Goal: Task Accomplishment & Management: Manage account settings

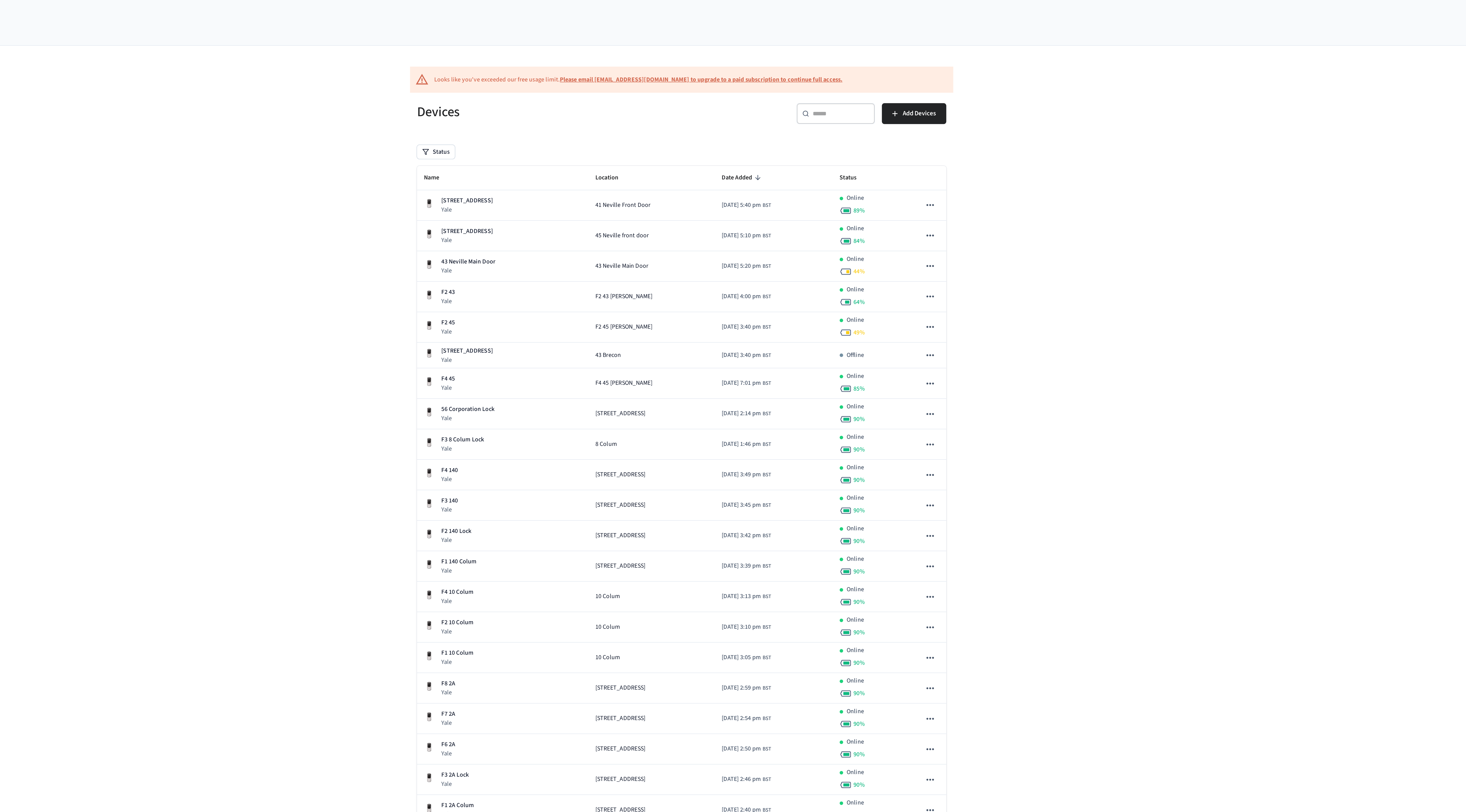
click at [812, 53] on div "​ ​" at bounding box center [809, 56] width 39 height 10
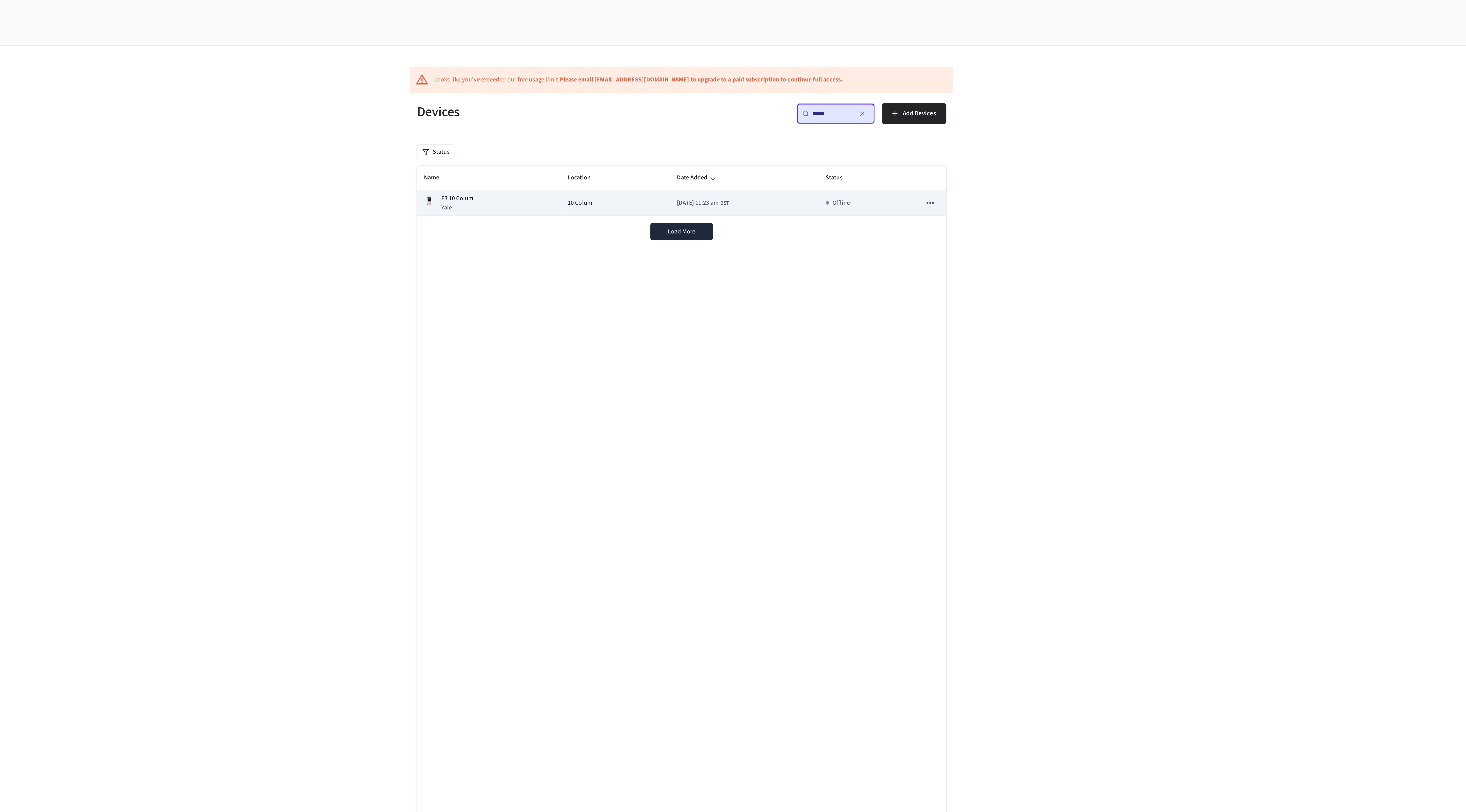
type input "*****"
click at [680, 98] on span "10 Colum" at bounding box center [682, 100] width 12 height 5
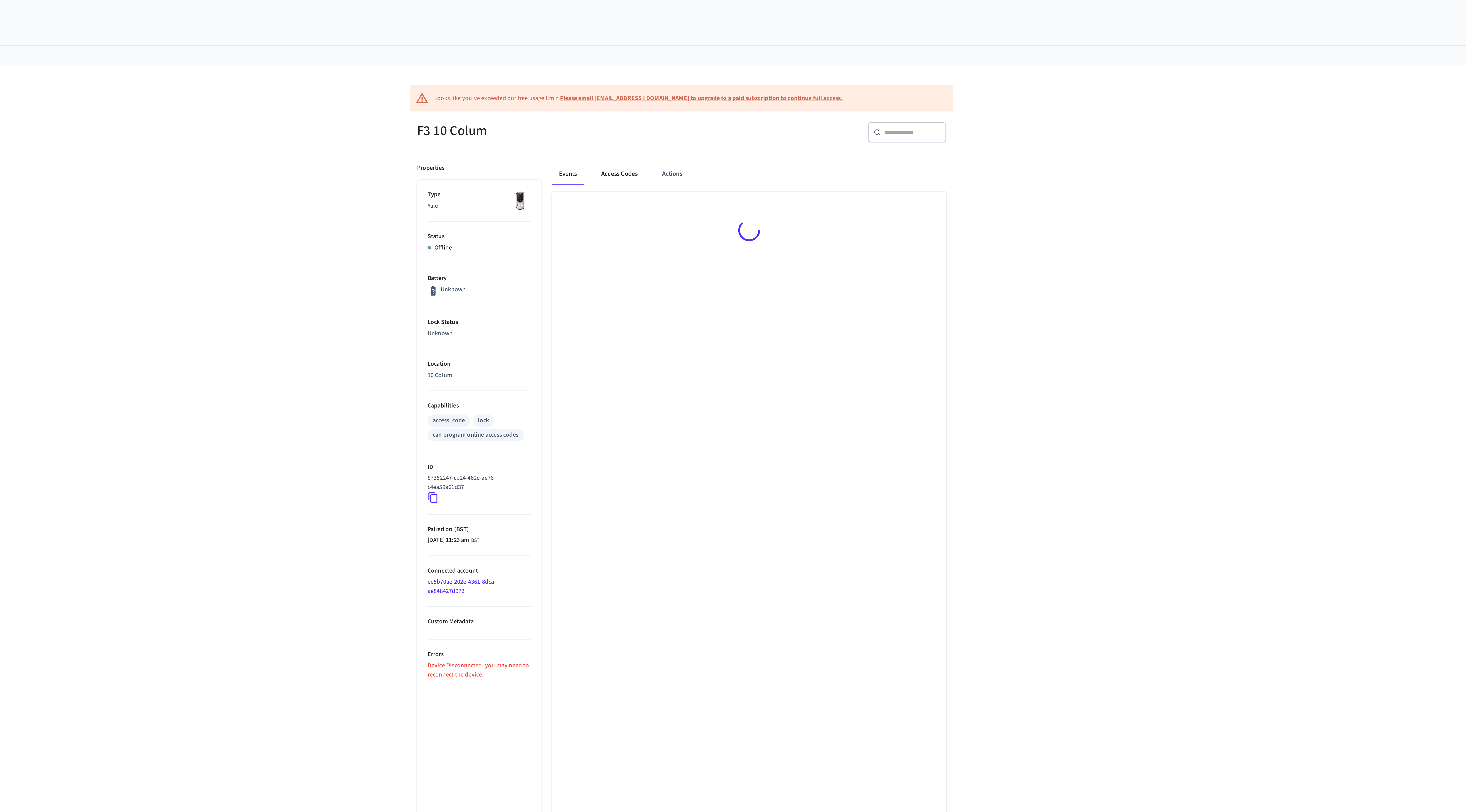
click at [697, 89] on button "Access Codes" at bounding box center [702, 86] width 25 height 10
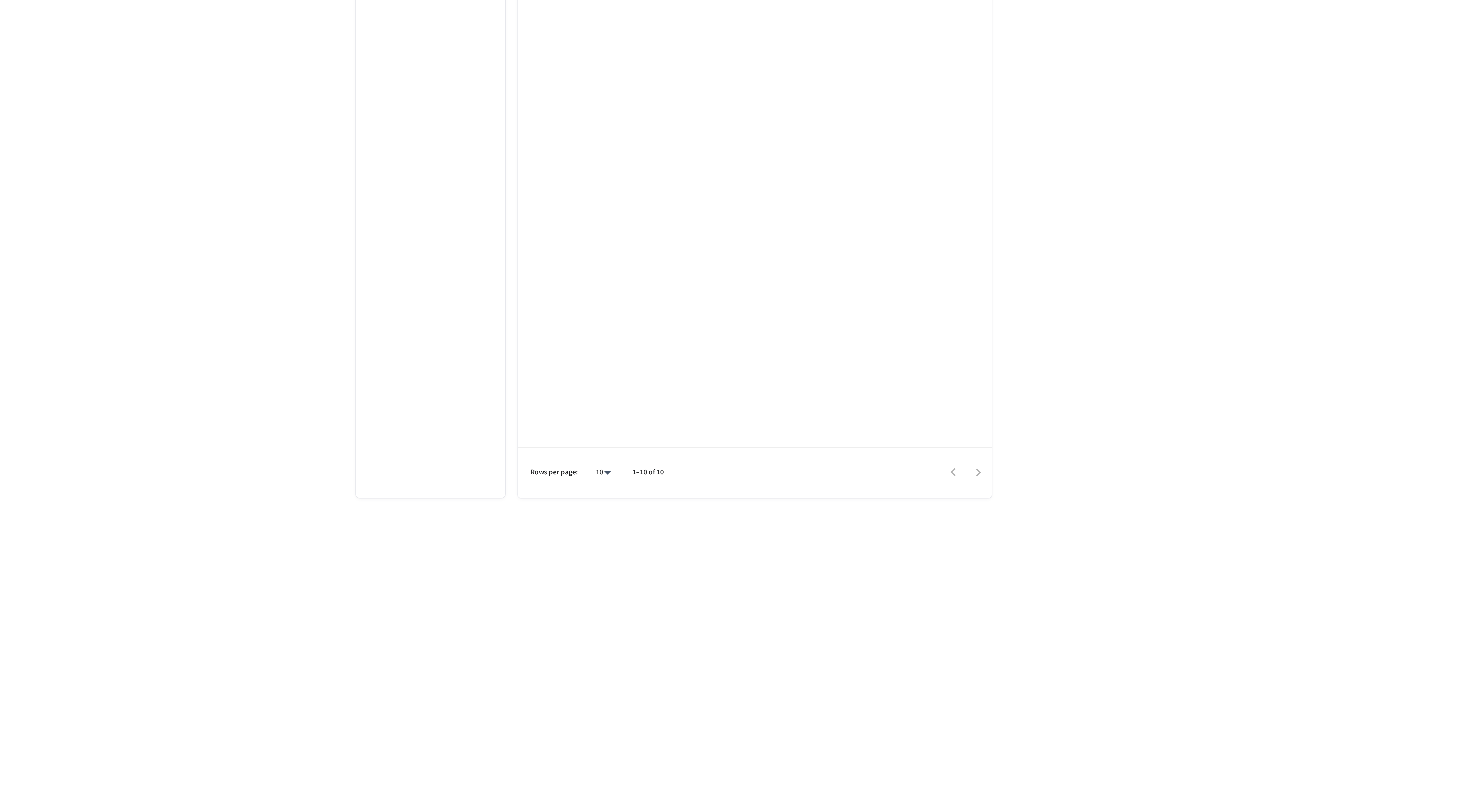
scroll to position [8, 0]
click at [858, 644] on div at bounding box center [798, 645] width 130 height 10
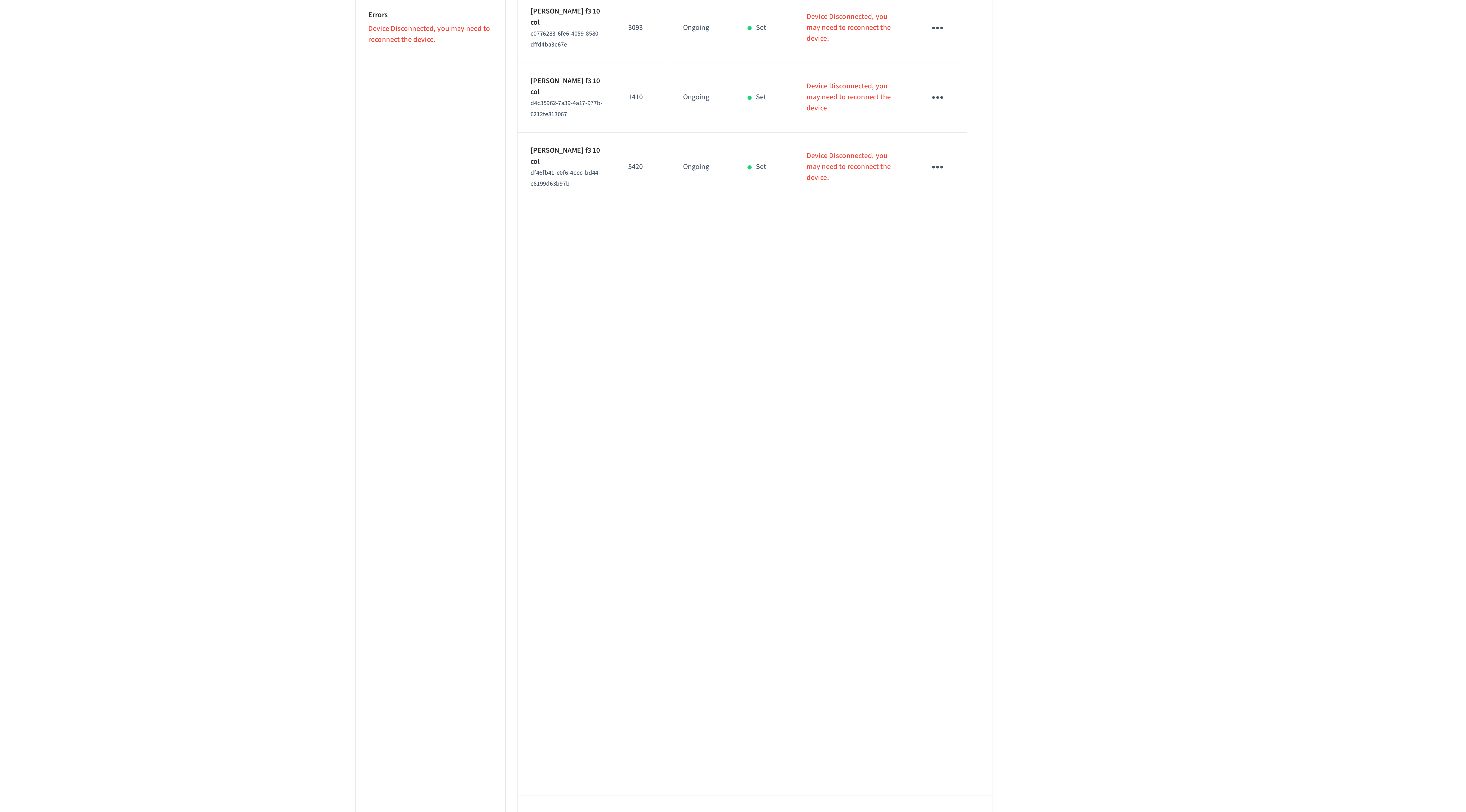
scroll to position [0, 0]
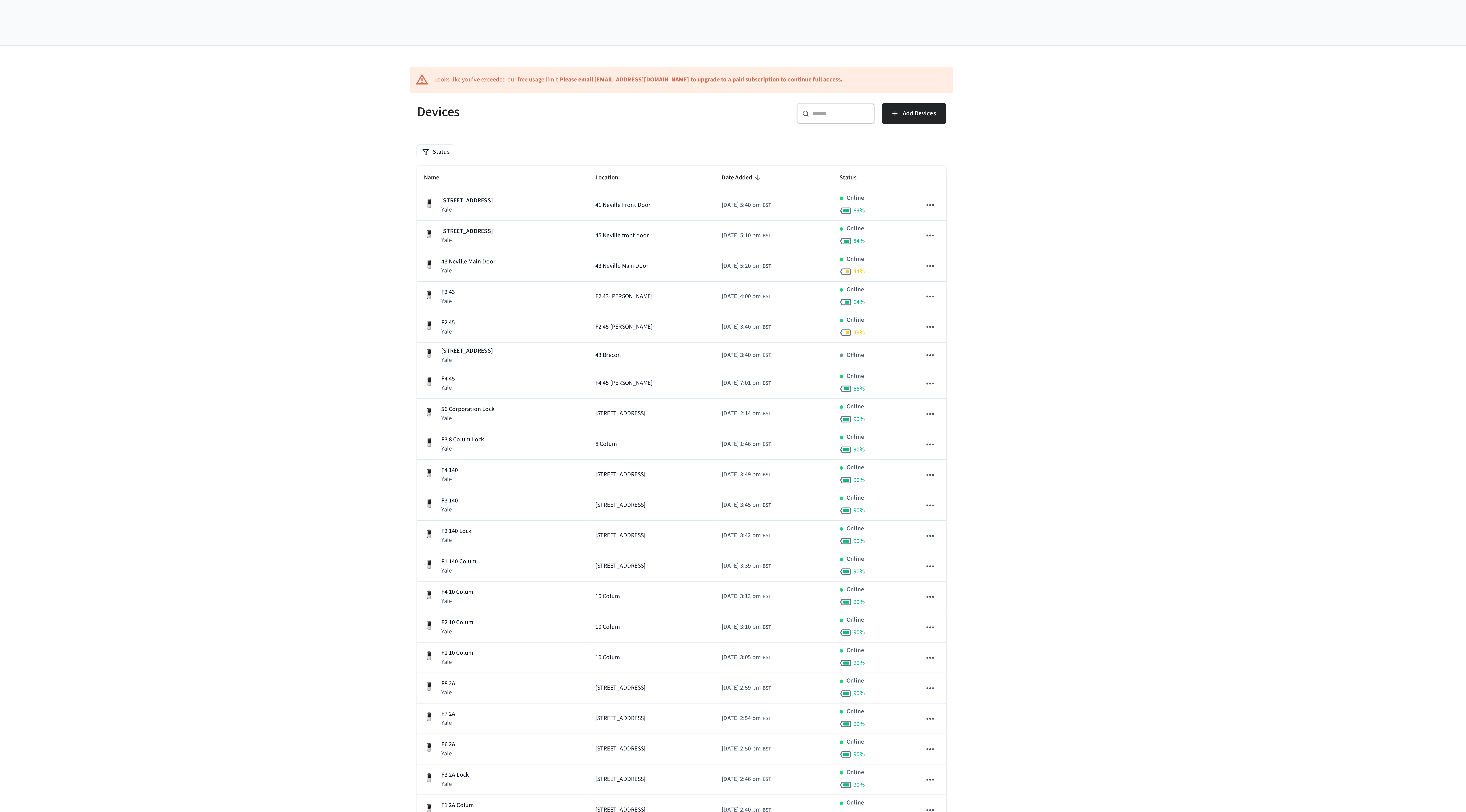
click at [816, 56] on input "text" at bounding box center [811, 56] width 28 height 5
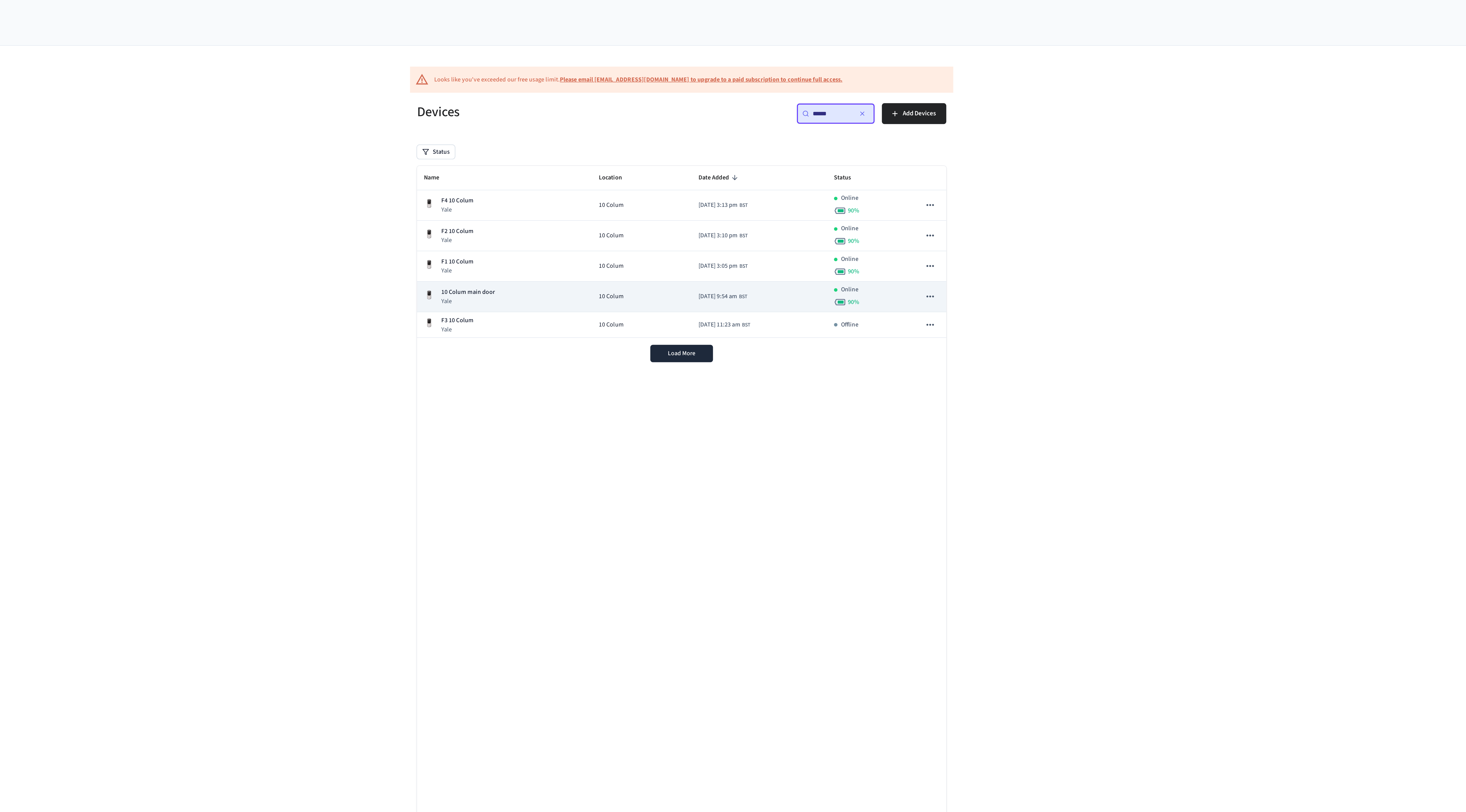
type input "******"
click at [666, 150] on div "10 Colum main door Yale" at bounding box center [645, 146] width 79 height 9
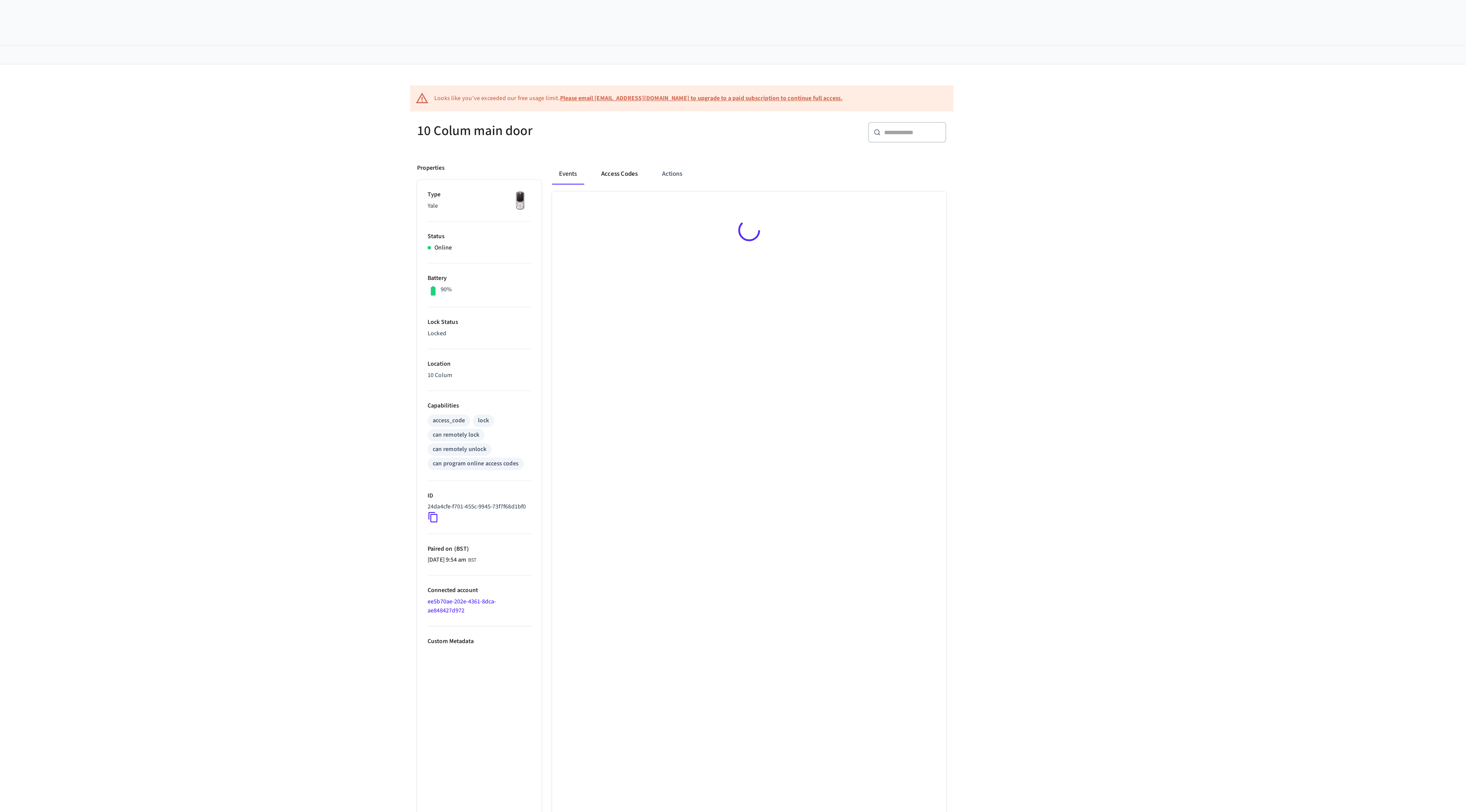
click at [699, 86] on button "Access Codes" at bounding box center [702, 86] width 25 height 10
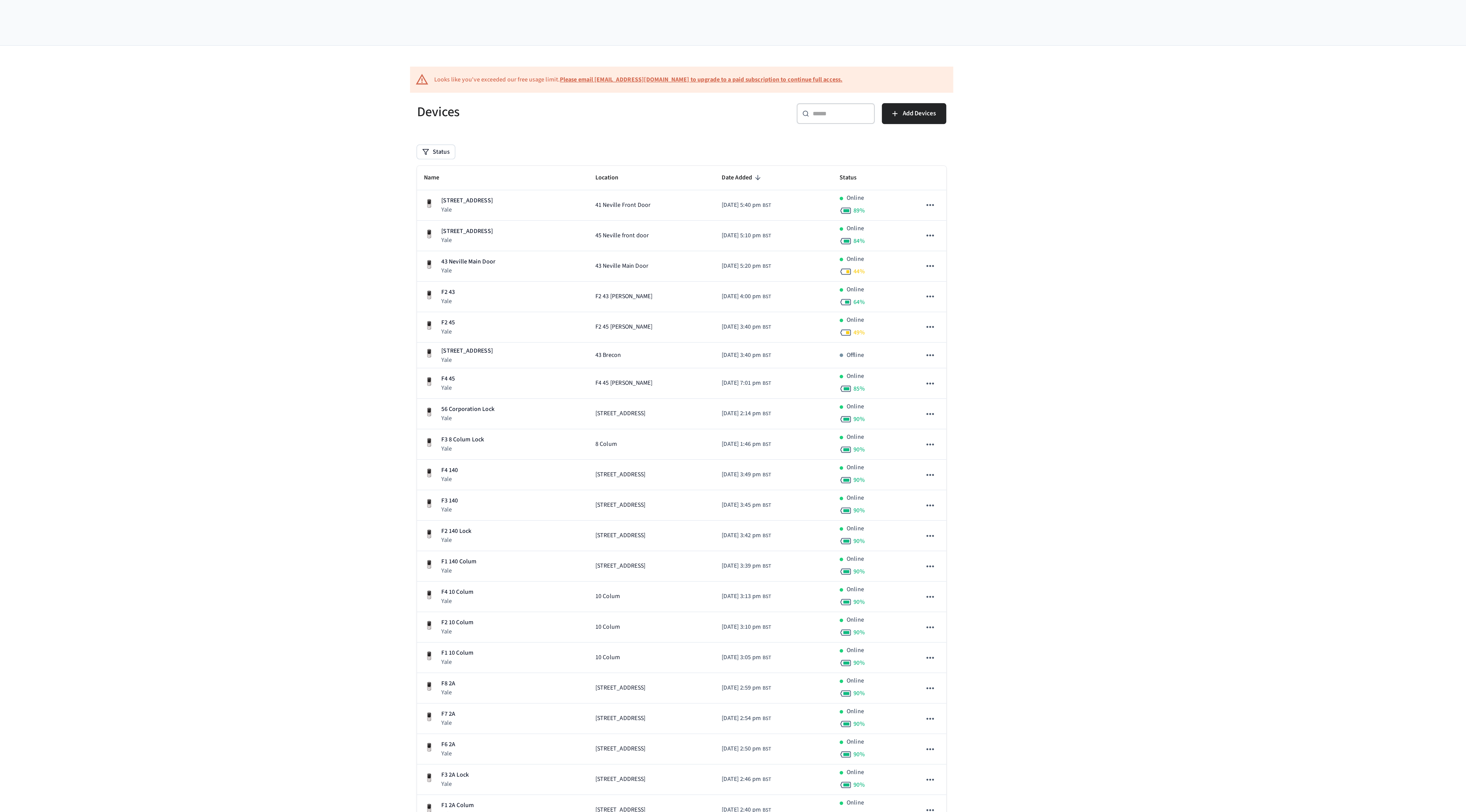
click at [804, 55] on input "text" at bounding box center [811, 56] width 28 height 5
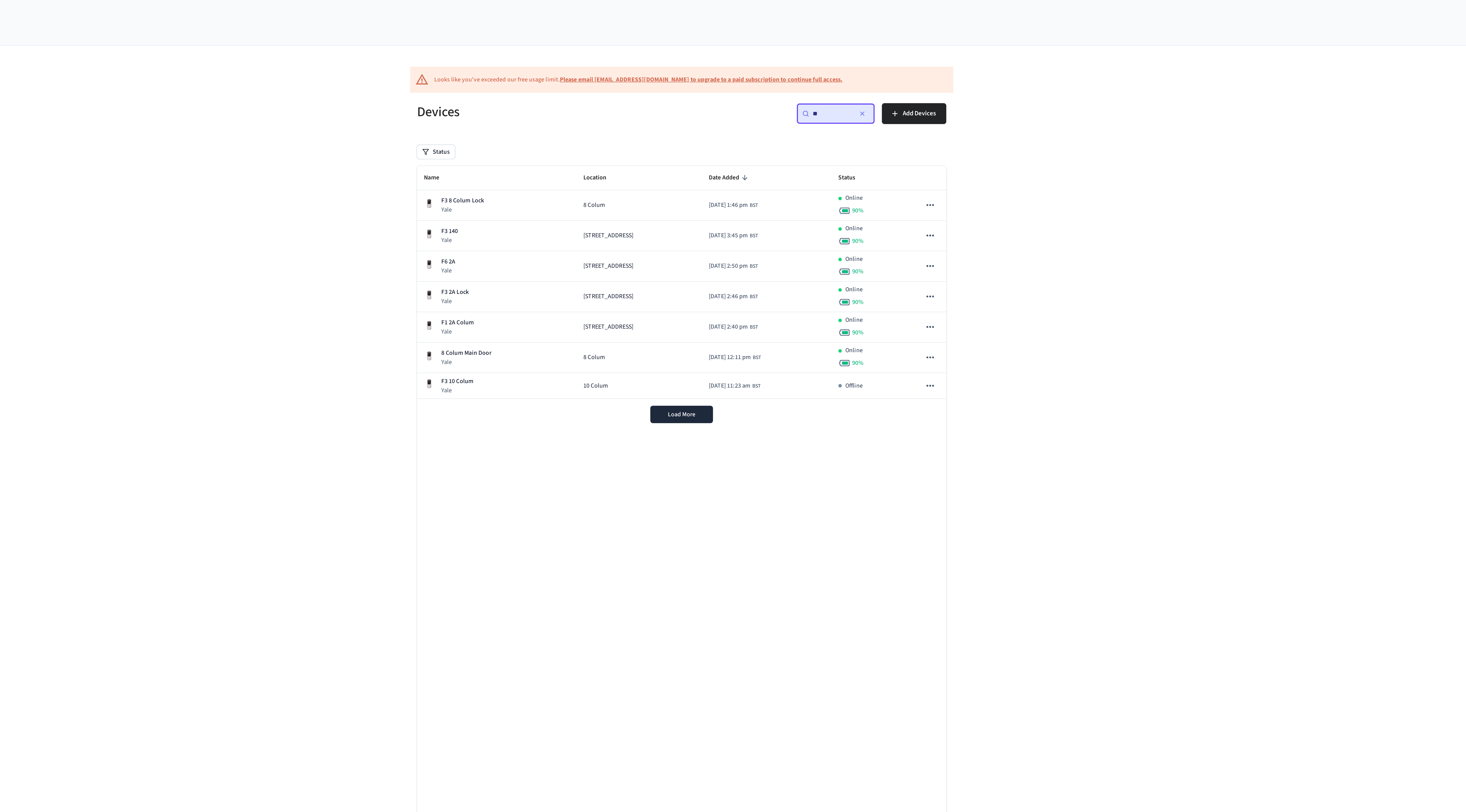
type input "*"
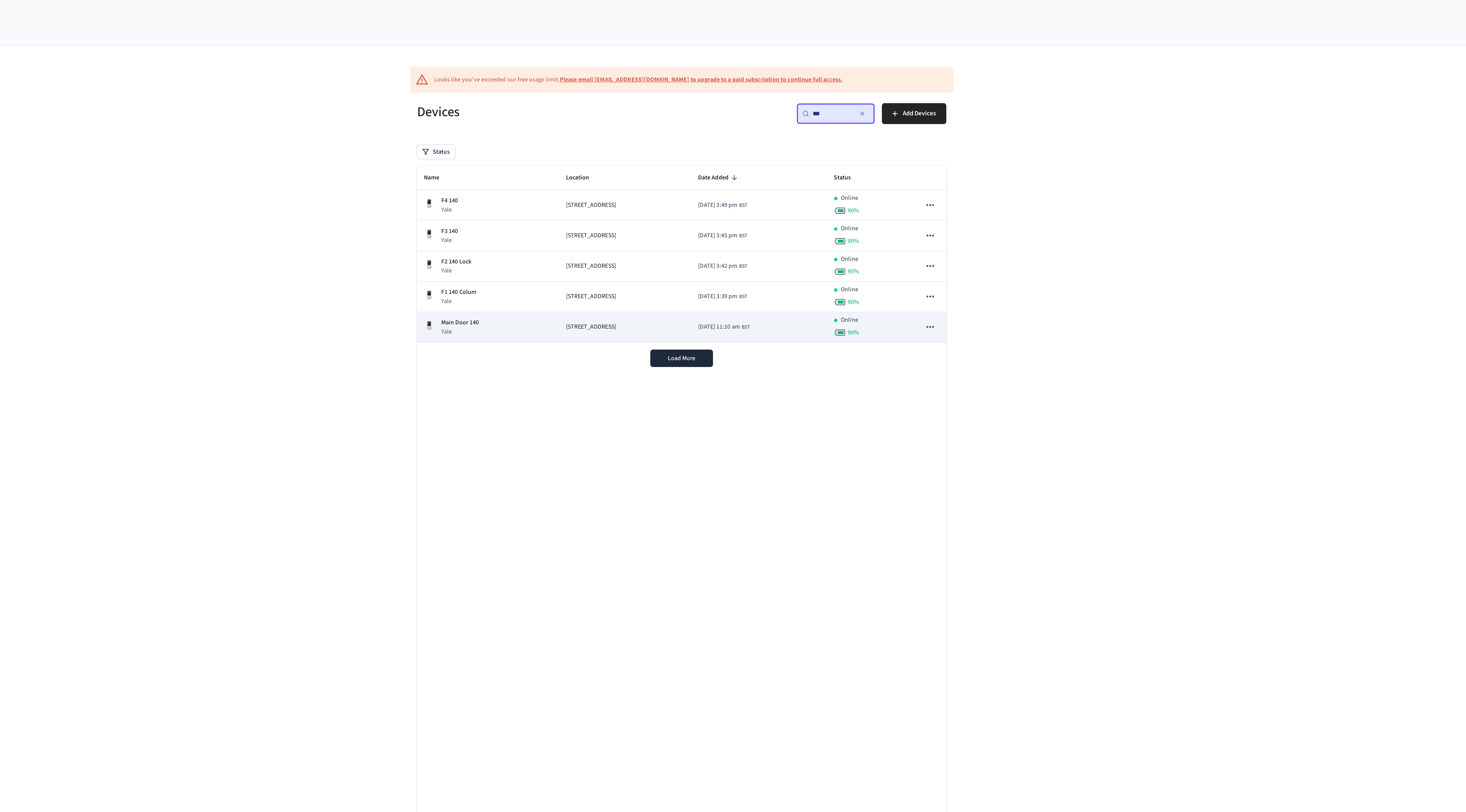
type input "***"
click at [658, 165] on div "Main Door 140 Yale" at bounding box center [637, 160] width 63 height 9
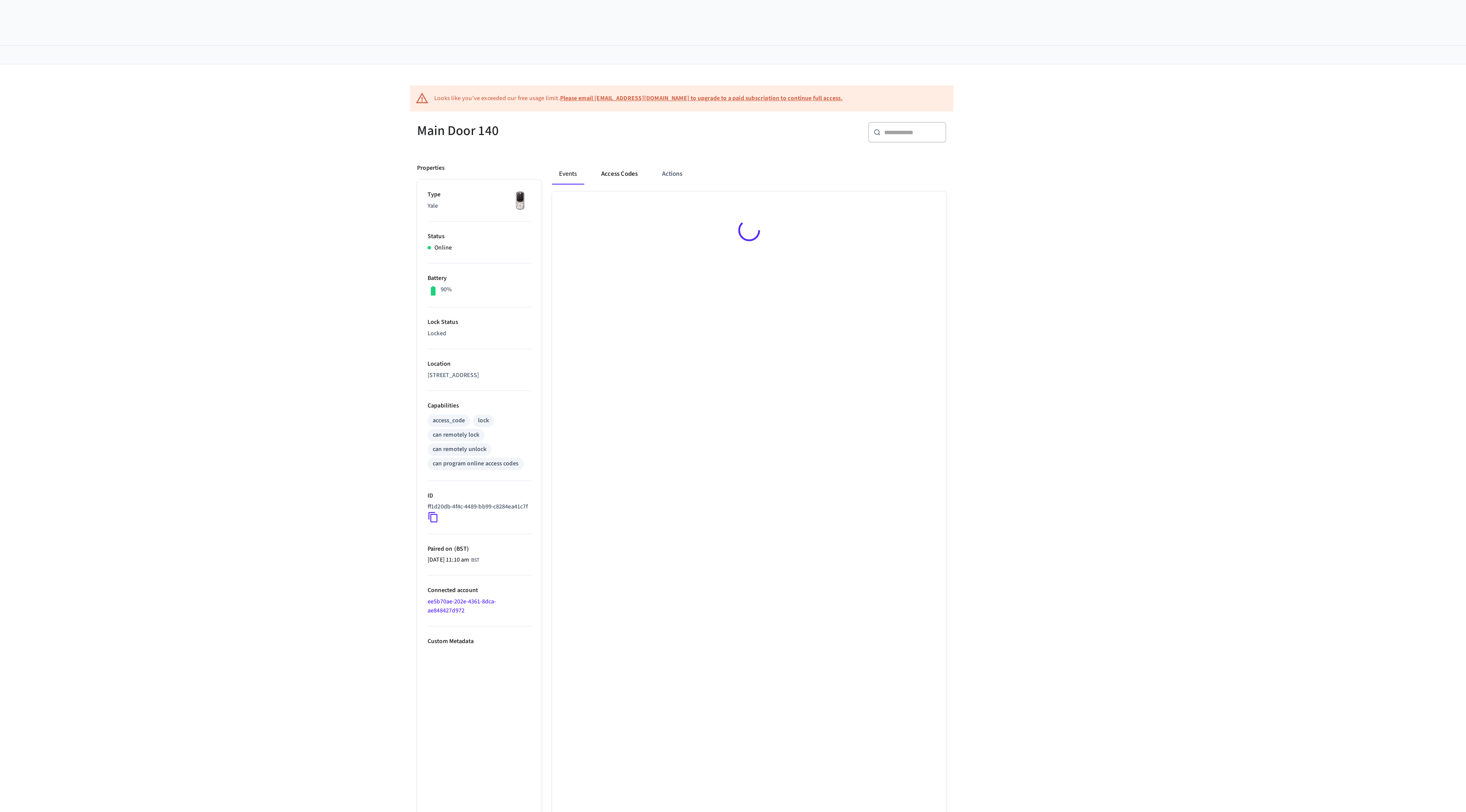
click at [702, 84] on button "Access Codes" at bounding box center [702, 86] width 25 height 10
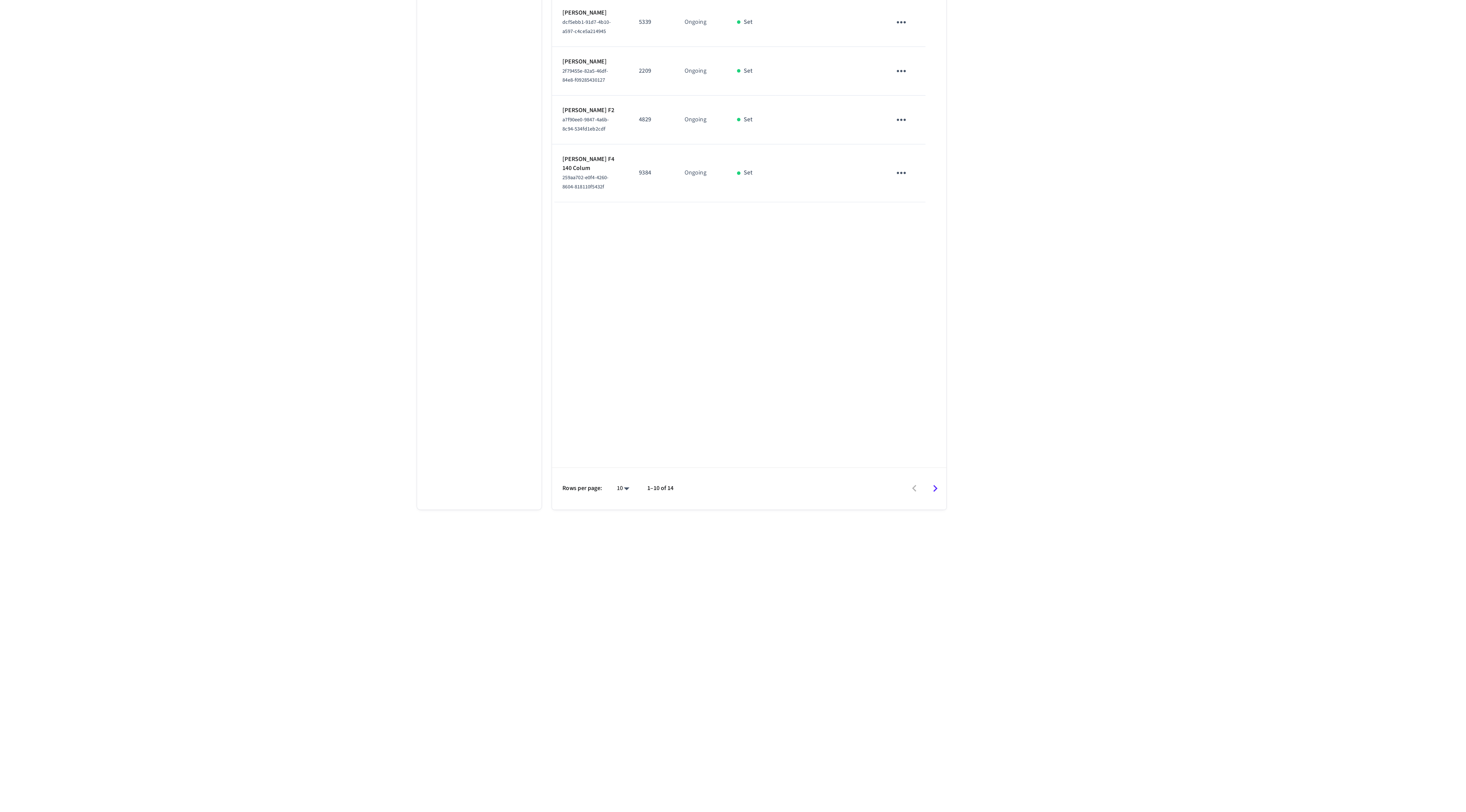
scroll to position [8, 0]
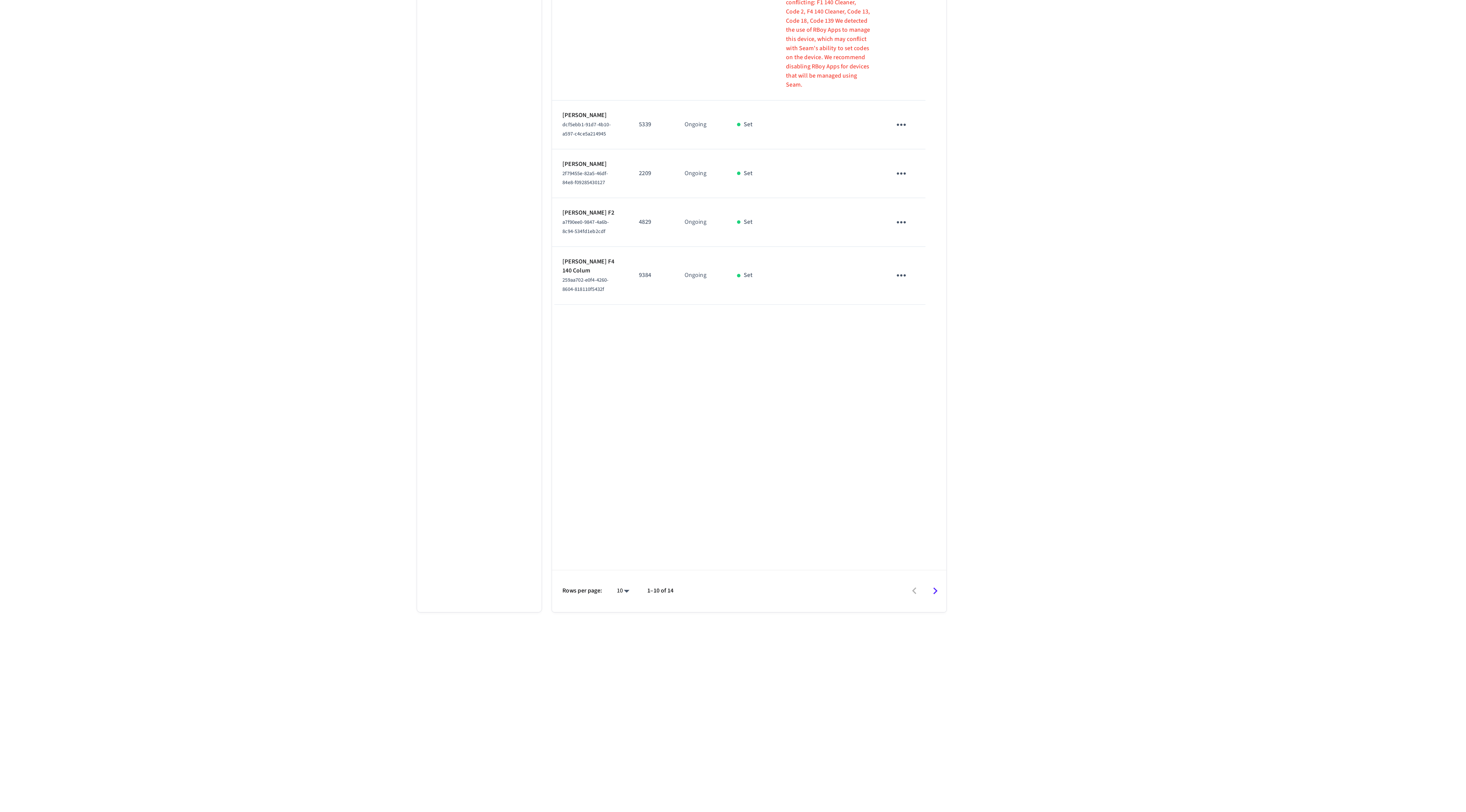
click at [856, 647] on icon "Go to next page" at bounding box center [858, 645] width 7 height 7
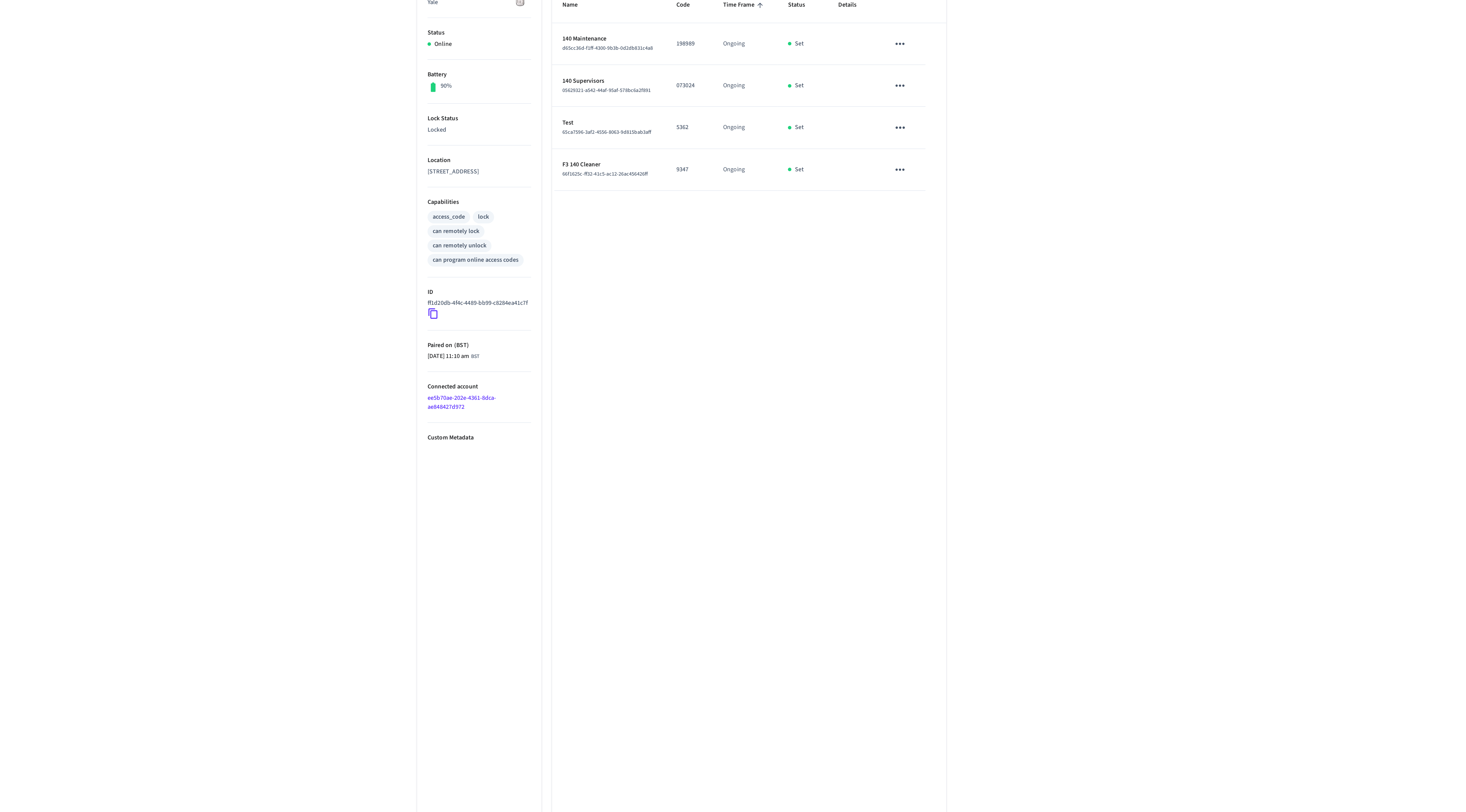
click at [734, 133] on td "073024" at bounding box center [736, 135] width 23 height 20
